Goal: Check status: Check status

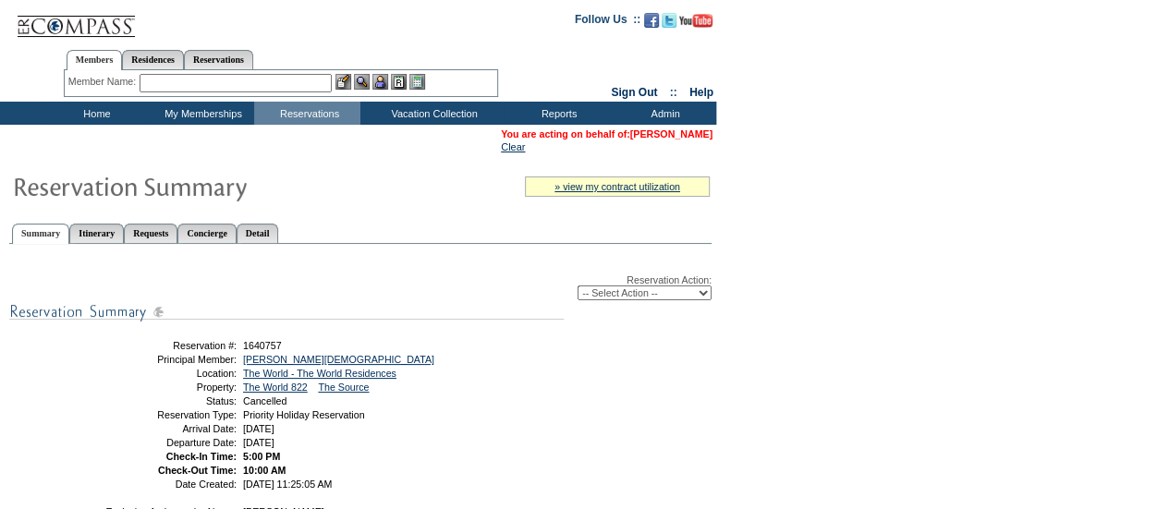
click at [681, 132] on link "[PERSON_NAME]" at bounding box center [671, 133] width 82 height 11
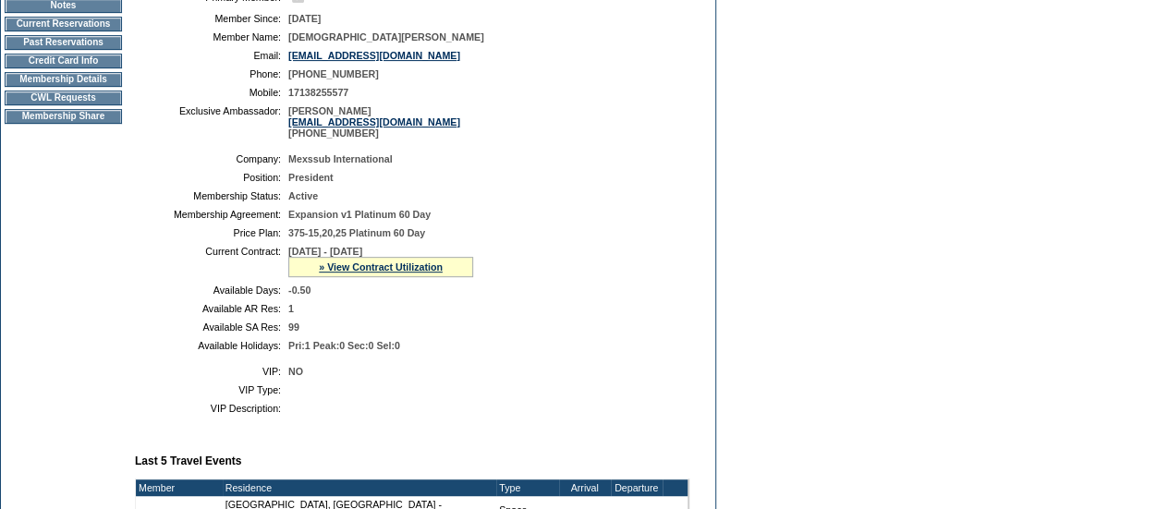
scroll to position [342, 0]
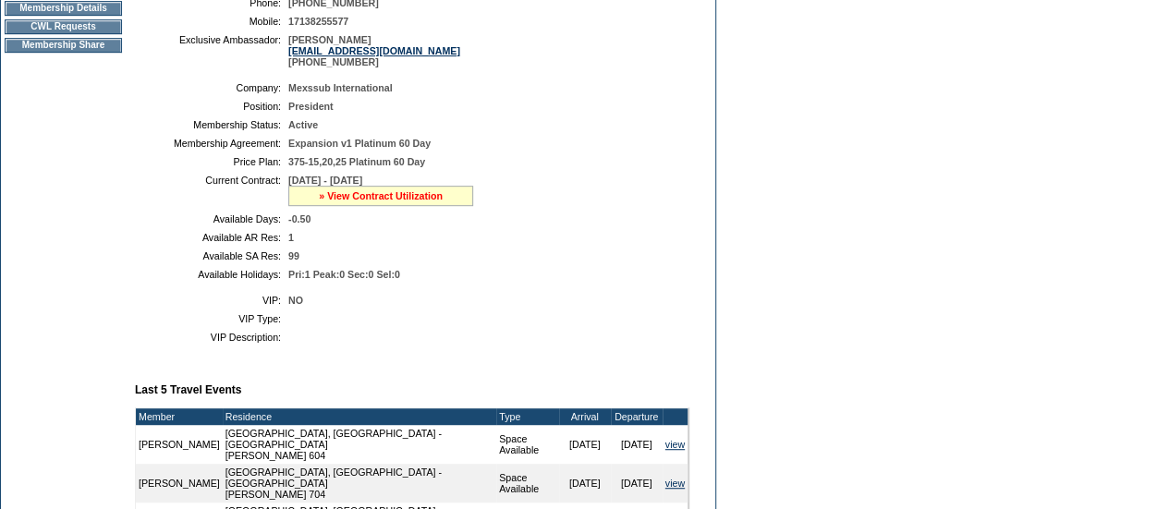
click at [354, 201] on link "» View Contract Utilization" at bounding box center [381, 195] width 124 height 11
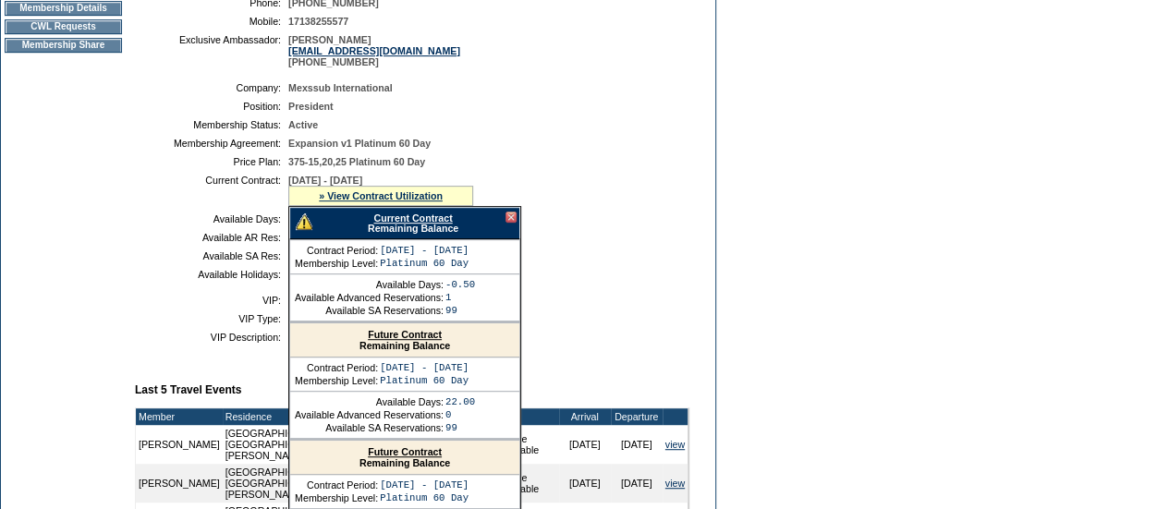
click at [405, 340] on link "Future Contract" at bounding box center [405, 334] width 74 height 11
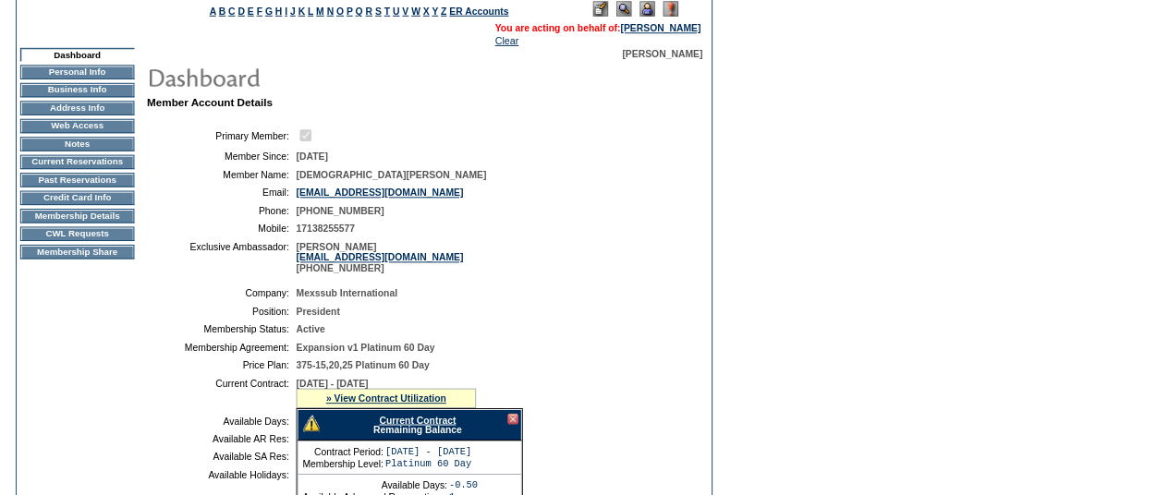
scroll to position [0, 0]
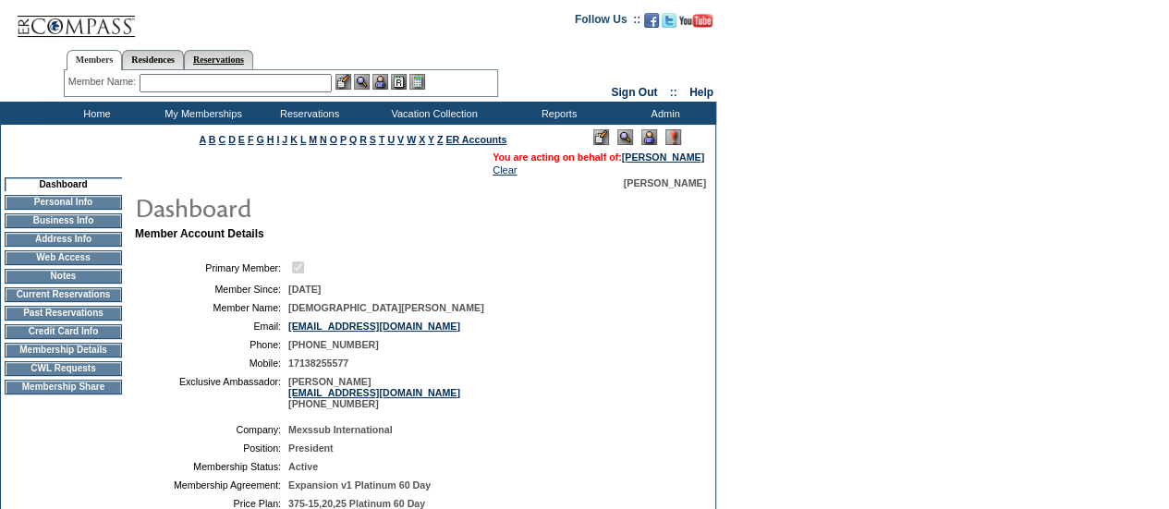
click at [240, 55] on link "Reservations" at bounding box center [218, 59] width 69 height 19
click at [187, 77] on input "text" at bounding box center [175, 83] width 81 height 18
paste input "1640757"
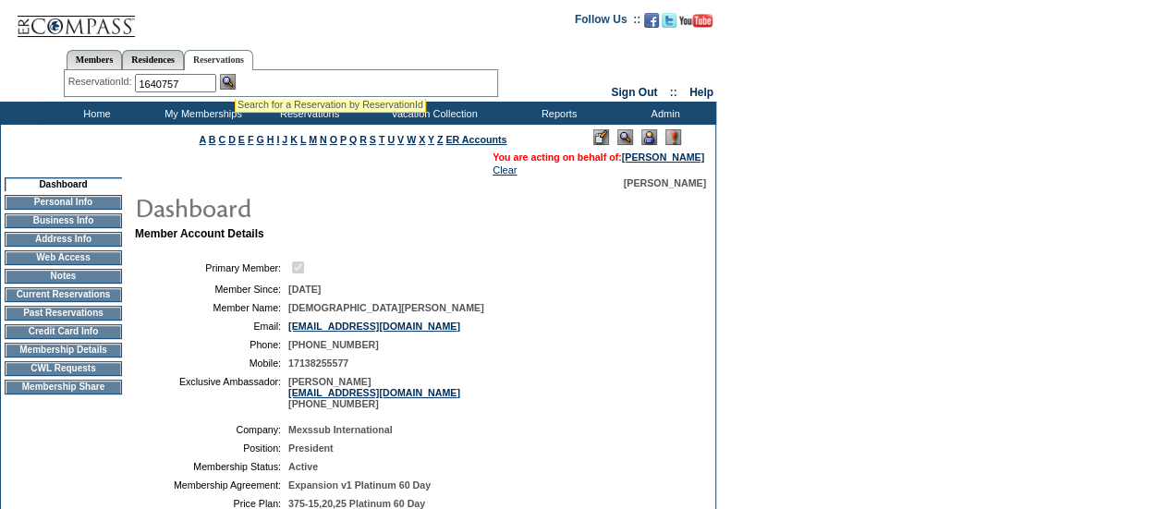
type input "1640757"
click at [235, 73] on div "Member Name: Destination or Residence: ReservationId: 1640757" at bounding box center [281, 83] width 434 height 27
click at [235, 84] on img at bounding box center [228, 82] width 16 height 16
